Goal: Task Accomplishment & Management: Manage account settings

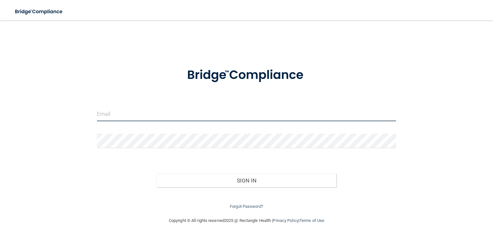
click at [124, 108] on input "email" at bounding box center [246, 114] width 299 height 14
type input "[EMAIL_ADDRESS][DOMAIN_NAME]"
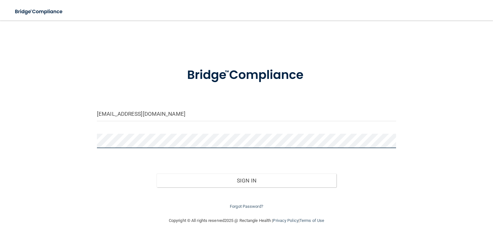
click at [157, 174] on button "Sign In" at bounding box center [246, 181] width 179 height 14
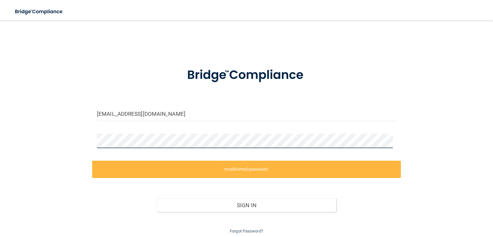
click at [59, 142] on div "[EMAIL_ADDRESS][DOMAIN_NAME] Invalid email/password. You don't have permission …" at bounding box center [246, 131] width 467 height 208
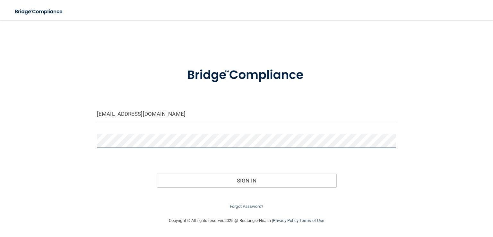
click at [157, 174] on button "Sign In" at bounding box center [246, 181] width 179 height 14
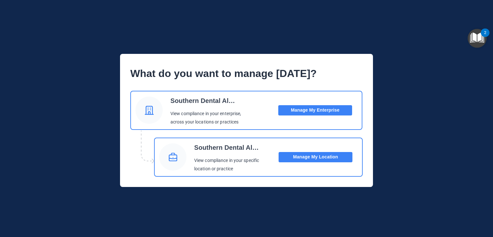
click at [318, 160] on button "Manage My Location" at bounding box center [316, 157] width 74 height 10
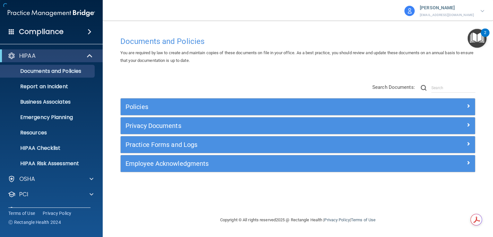
click at [68, 32] on div "Compliance" at bounding box center [51, 32] width 103 height 14
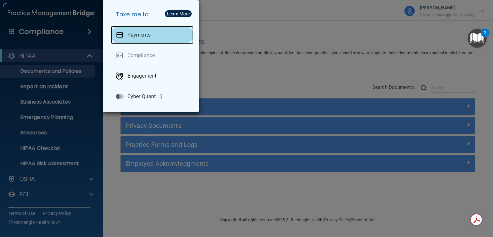
click at [145, 40] on div "Payments" at bounding box center [152, 35] width 83 height 18
